Goal: Transaction & Acquisition: Purchase product/service

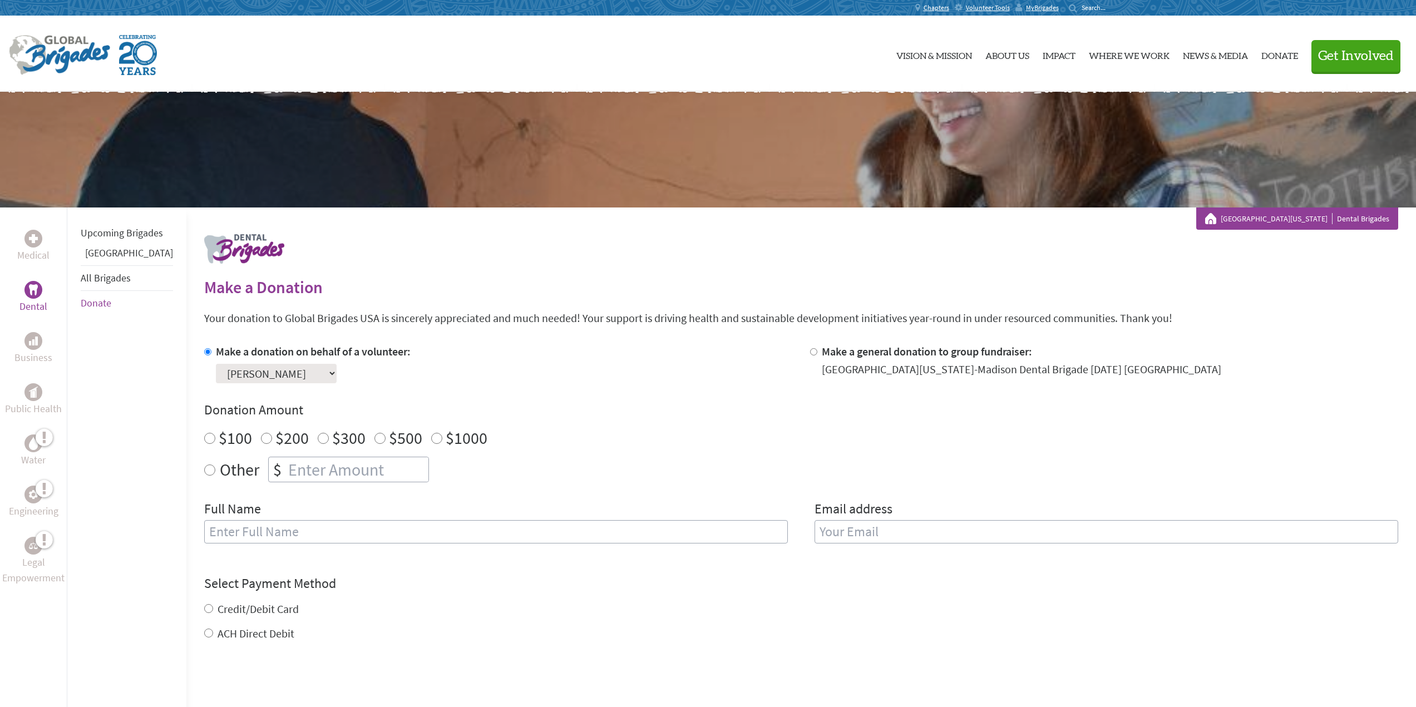
click at [204, 469] on input "Other" at bounding box center [209, 470] width 11 height 11
radio input "true"
click at [302, 472] on input "number" at bounding box center [357, 469] width 142 height 24
type input "250.00"
click at [261, 533] on input "text" at bounding box center [496, 531] width 584 height 23
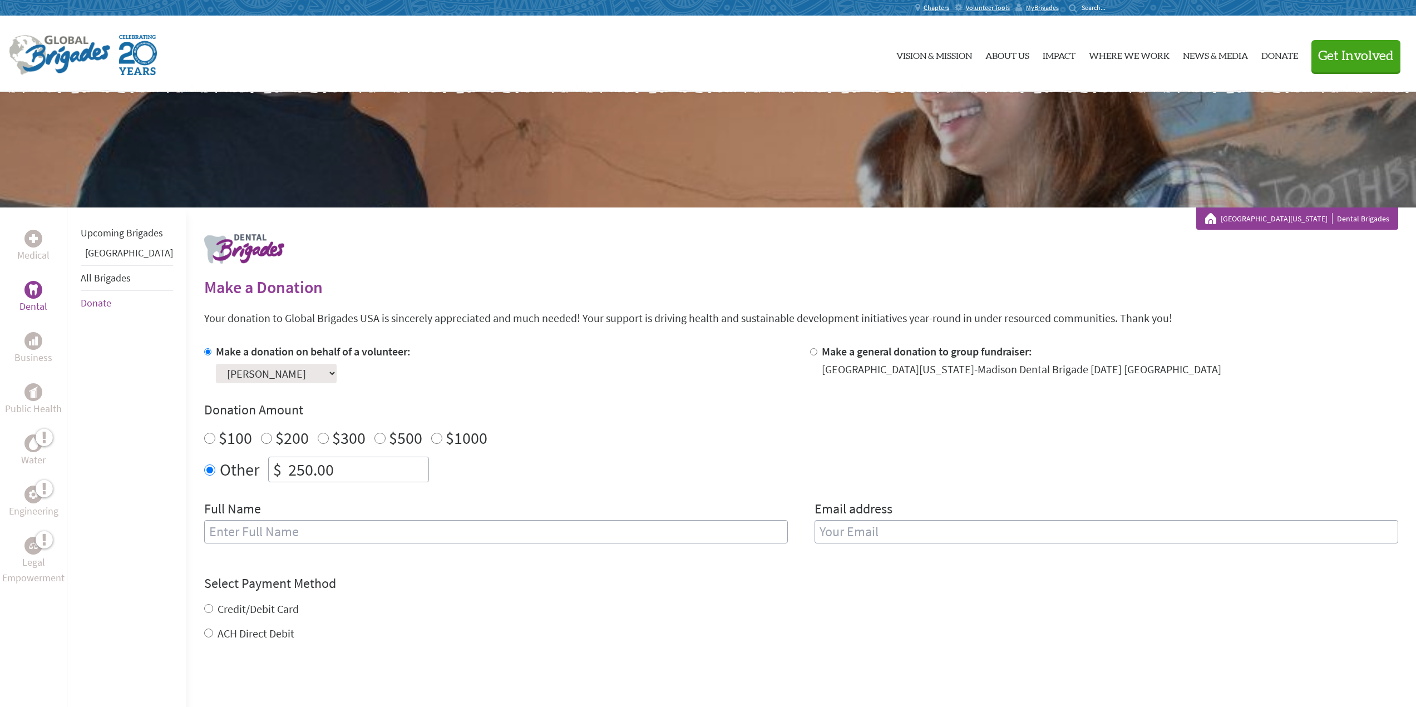
type input "[PERSON_NAME]"
type input "[EMAIL_ADDRESS][DOMAIN_NAME]"
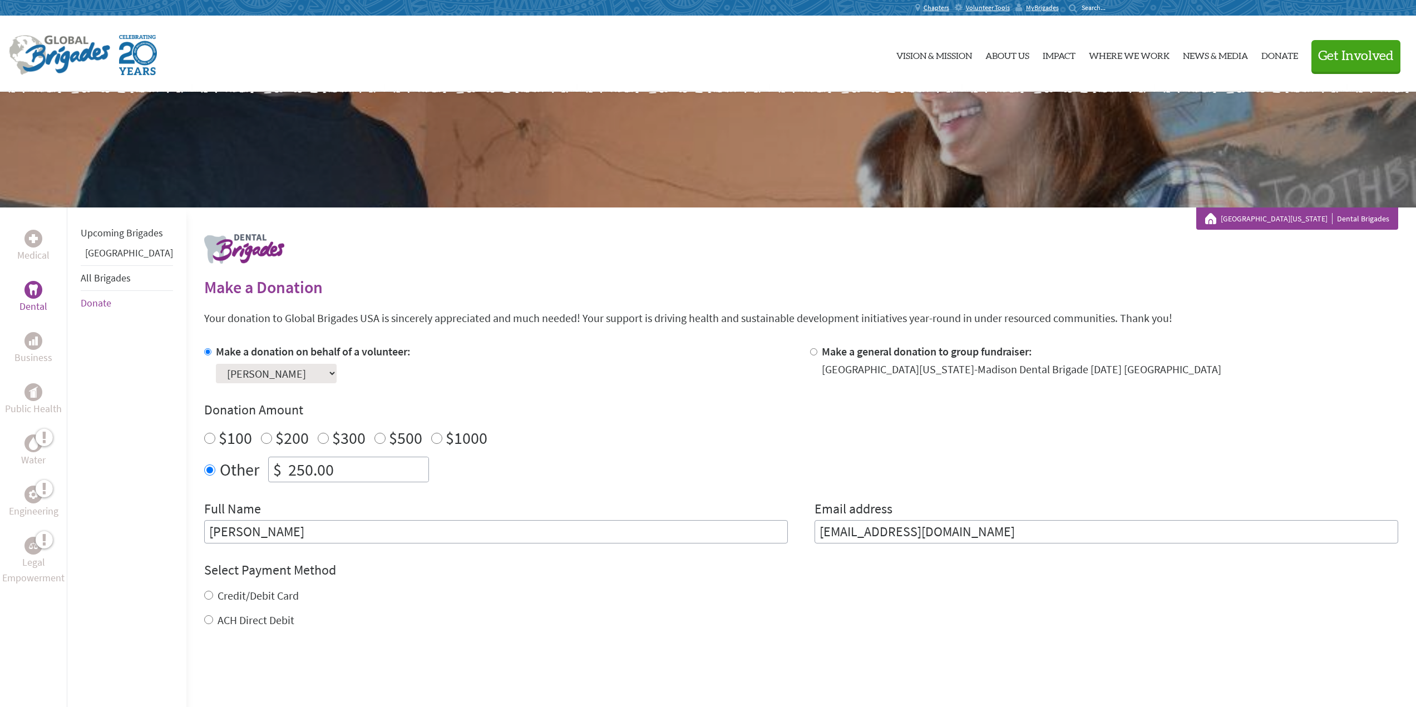
click at [204, 595] on input "Credit/Debit Card" at bounding box center [208, 595] width 9 height 9
radio input "true"
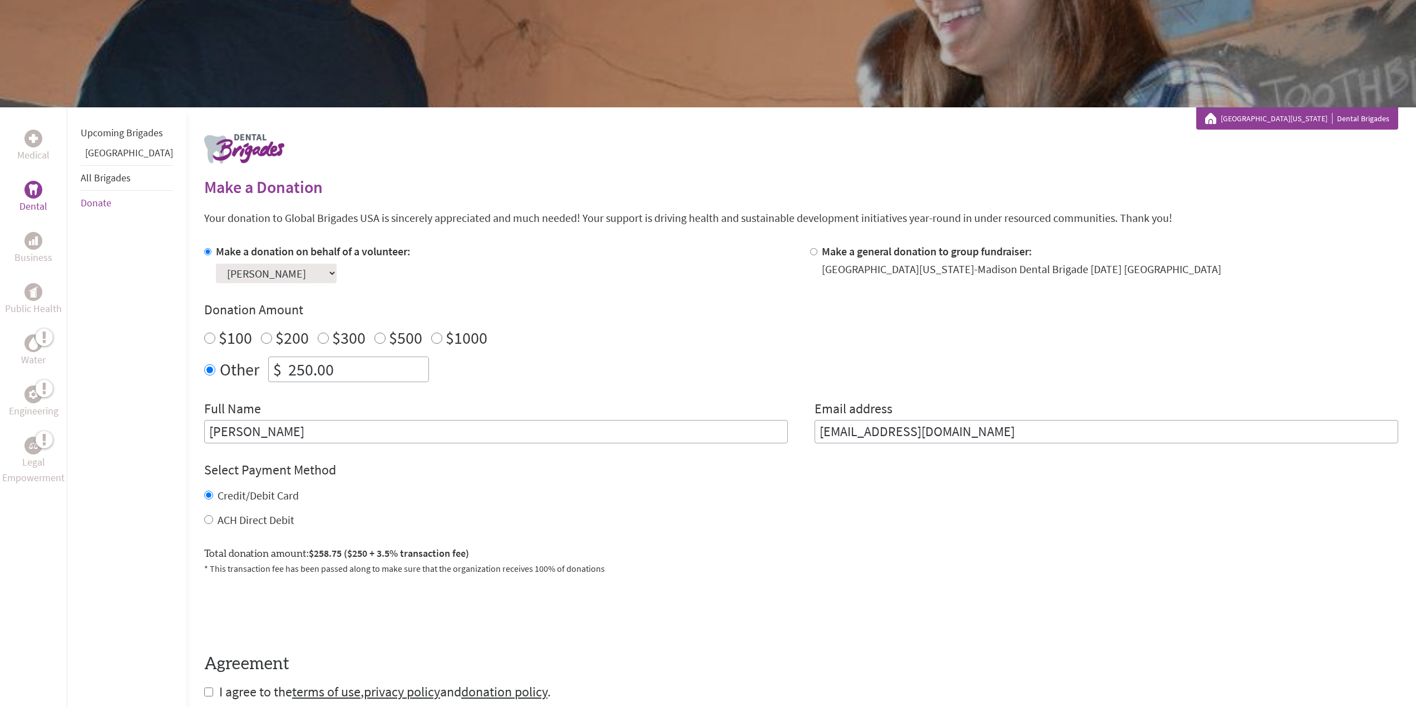
scroll to position [111, 0]
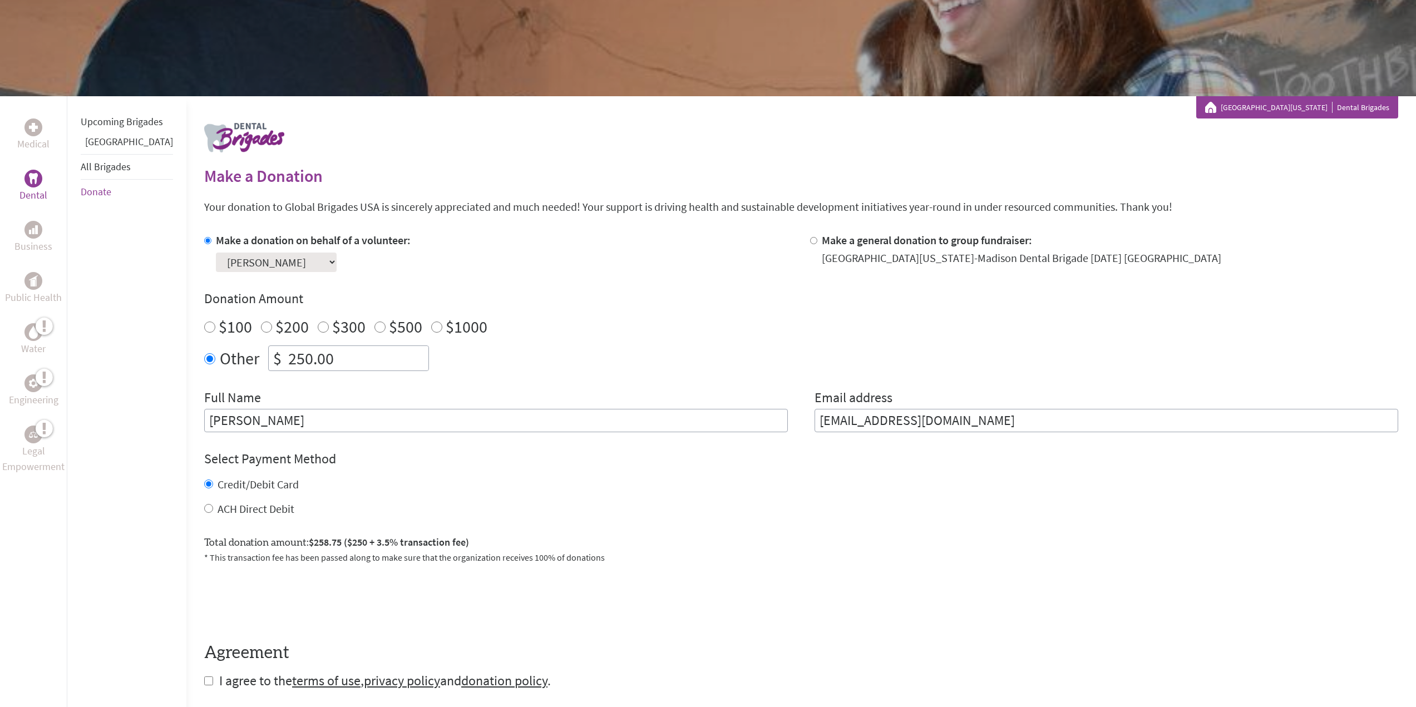
click at [204, 508] on input "ACH Direct Debit" at bounding box center [208, 508] width 9 height 9
radio input "true"
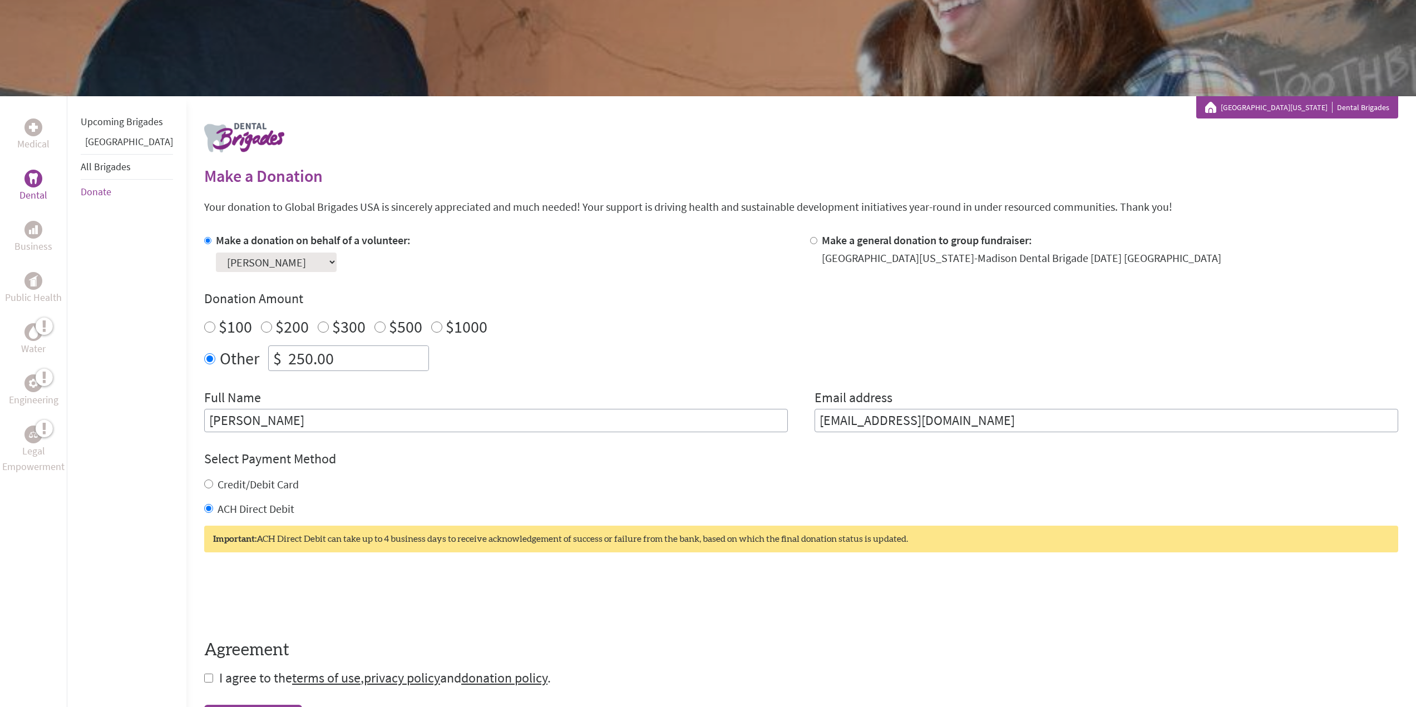
click at [204, 486] on input "Credit/Debit Card" at bounding box center [208, 484] width 9 height 9
radio input "true"
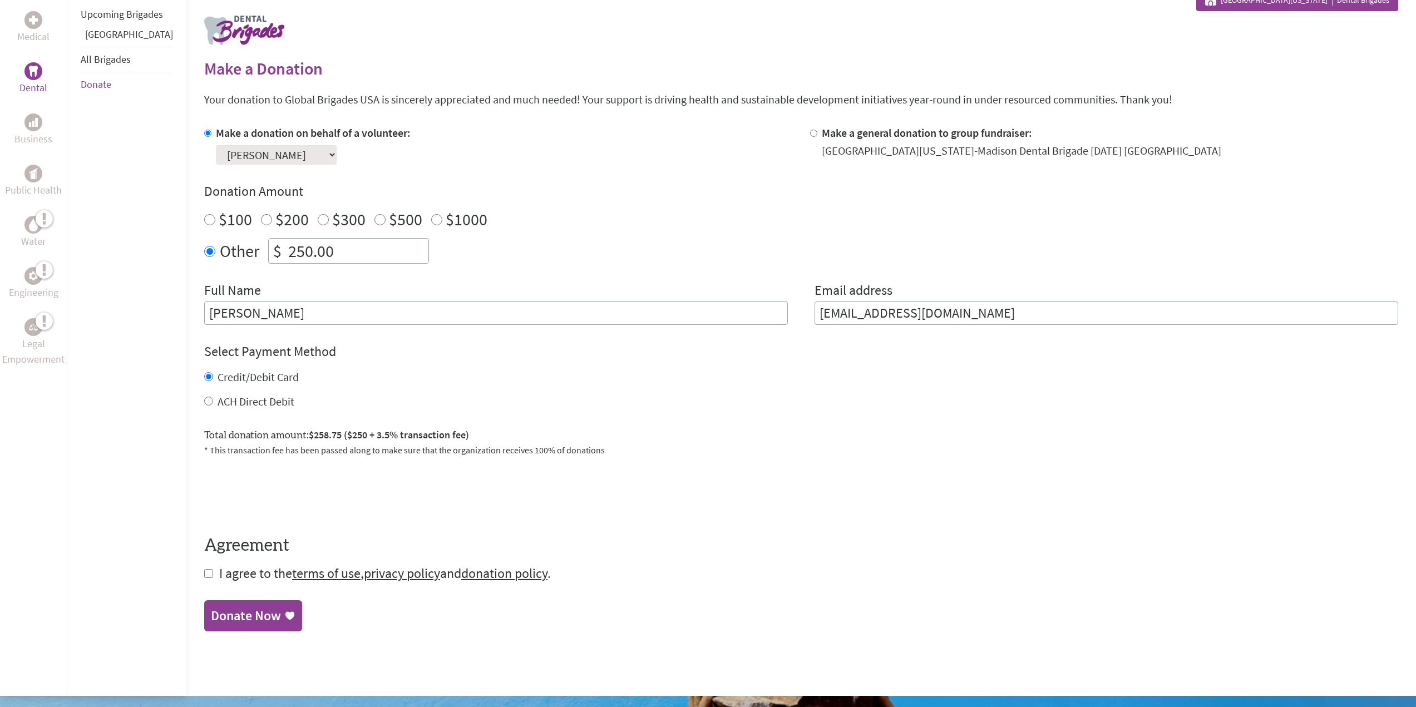
scroll to position [223, 0]
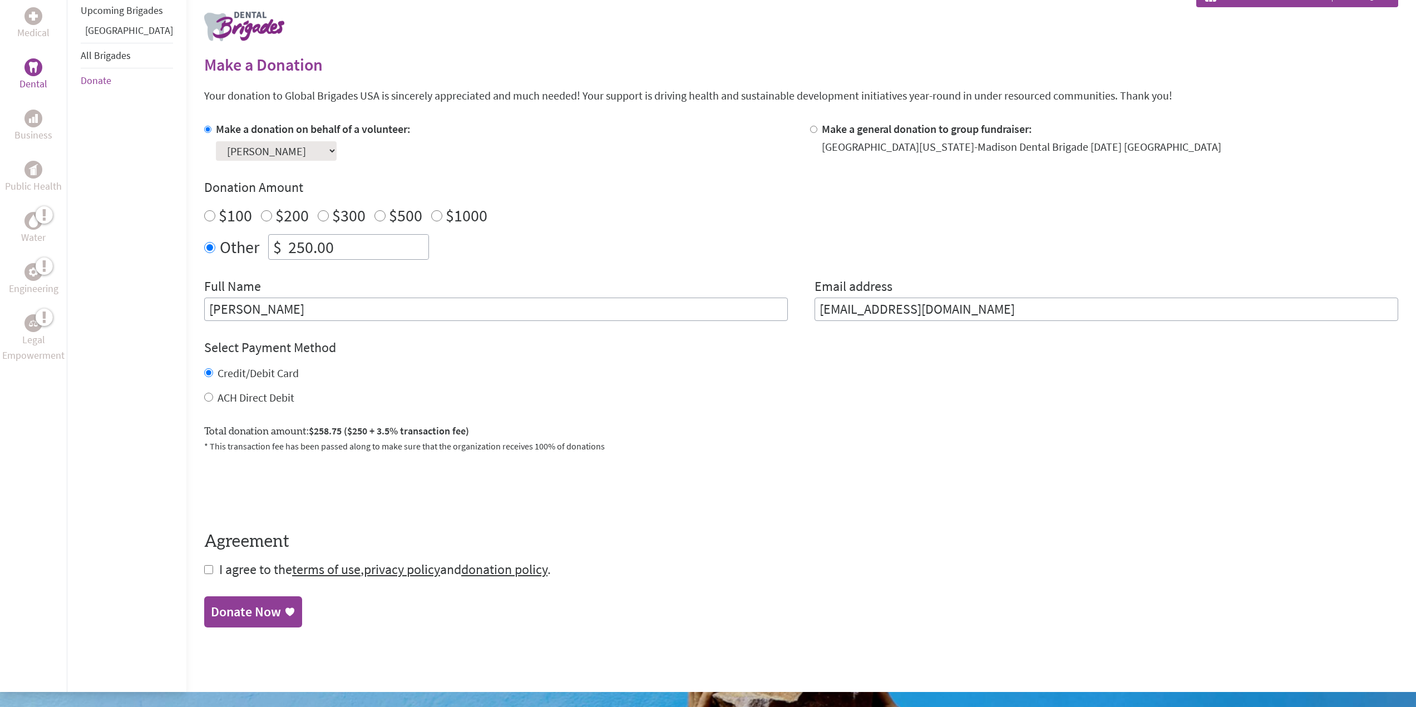
click at [204, 569] on input "checkbox" at bounding box center [208, 569] width 9 height 9
checkbox input "true"
click at [232, 611] on div "Donate Now" at bounding box center [246, 613] width 70 height 18
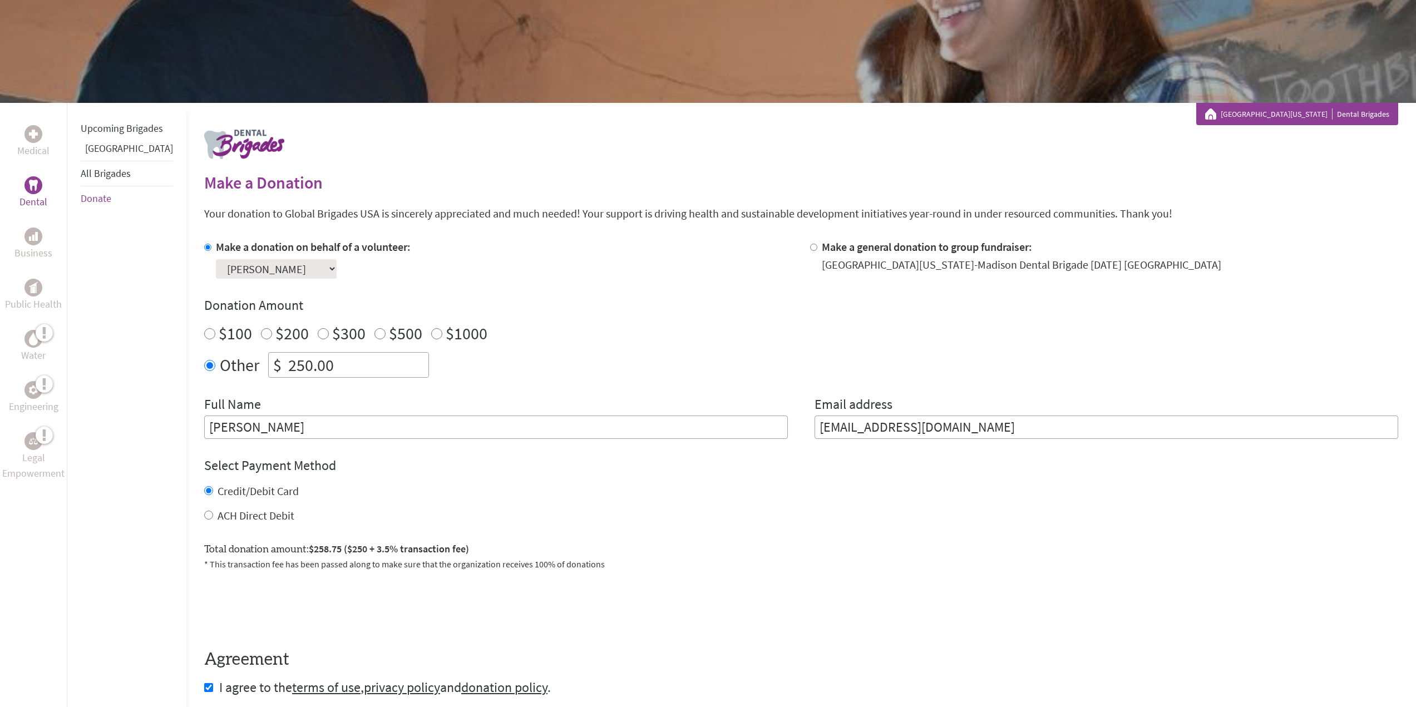
scroll to position [217, 0]
